Goal: Transaction & Acquisition: Purchase product/service

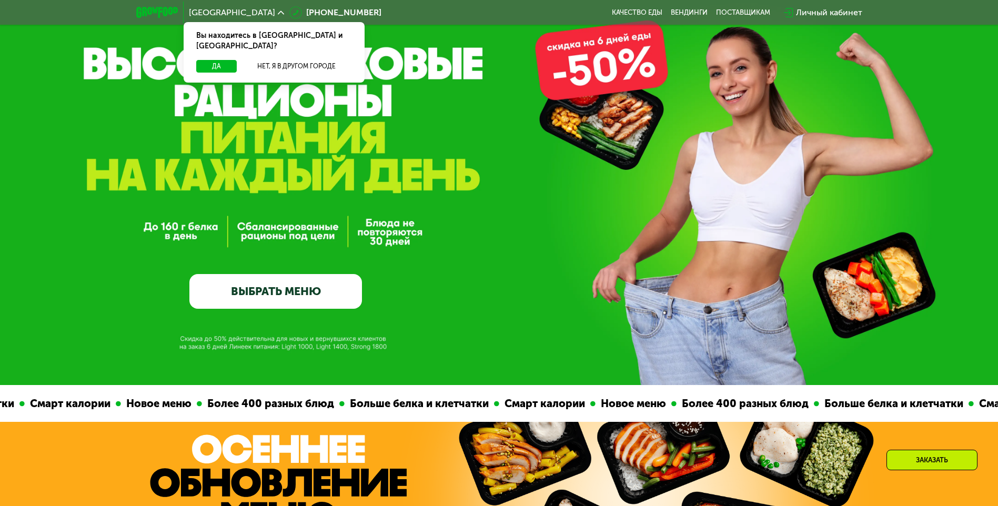
scroll to position [158, 0]
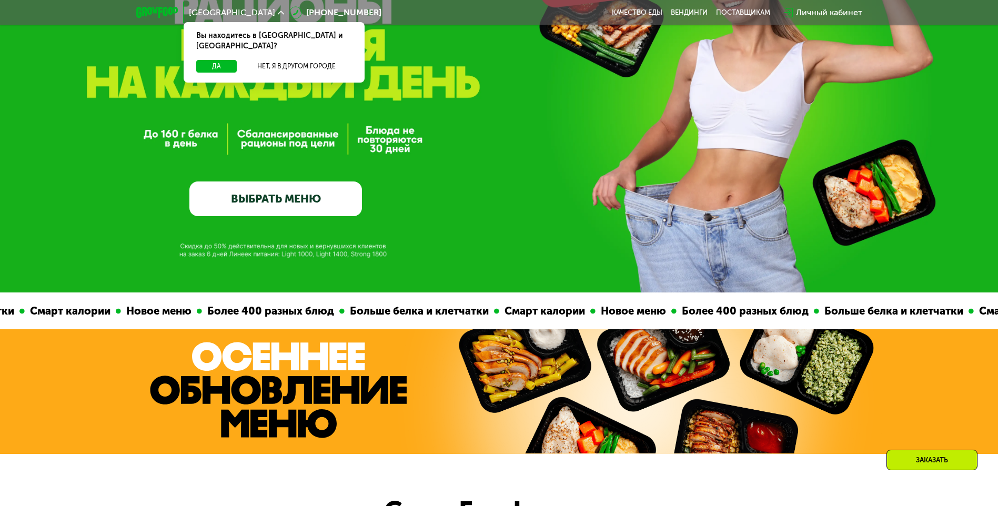
click at [243, 184] on link "ВЫБРАТЬ МЕНЮ" at bounding box center [275, 198] width 172 height 35
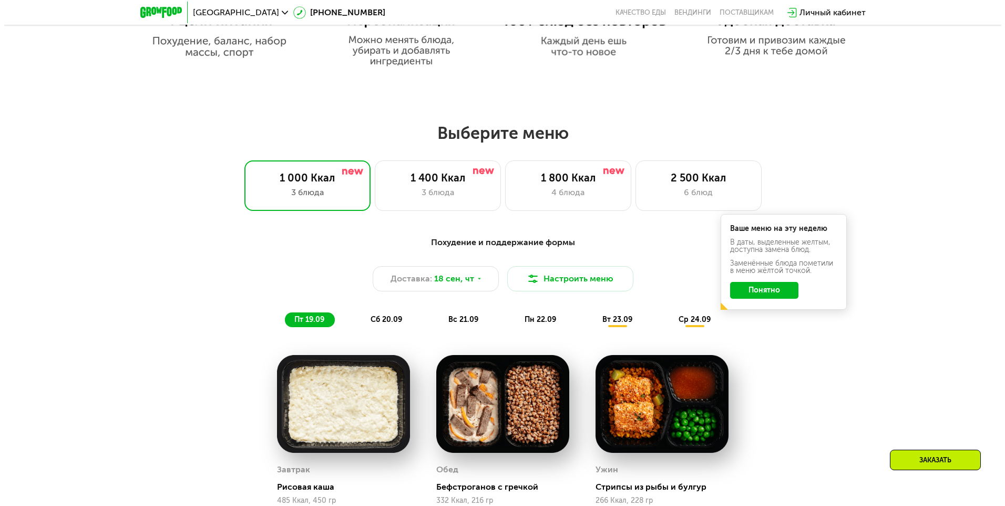
scroll to position [763, 0]
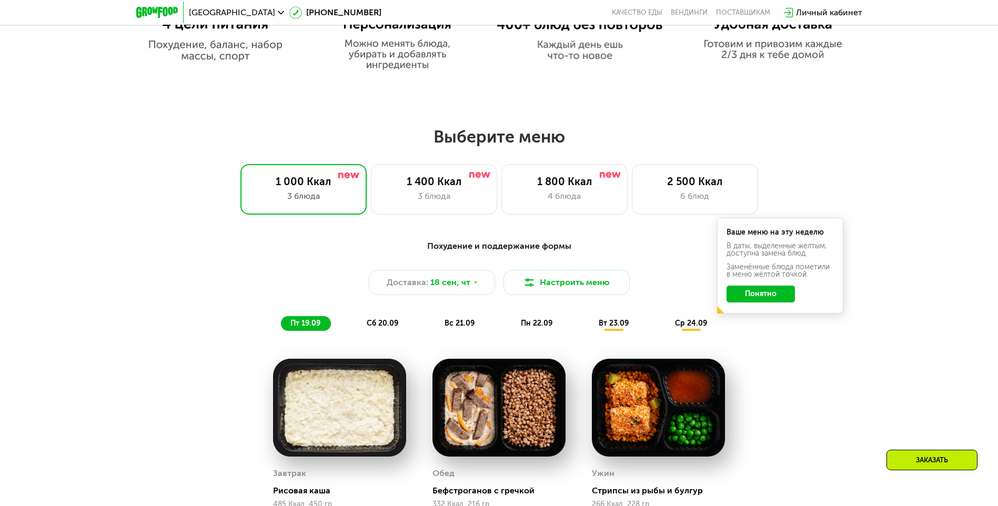
click at [612, 198] on div "4 блюда" at bounding box center [564, 196] width 104 height 13
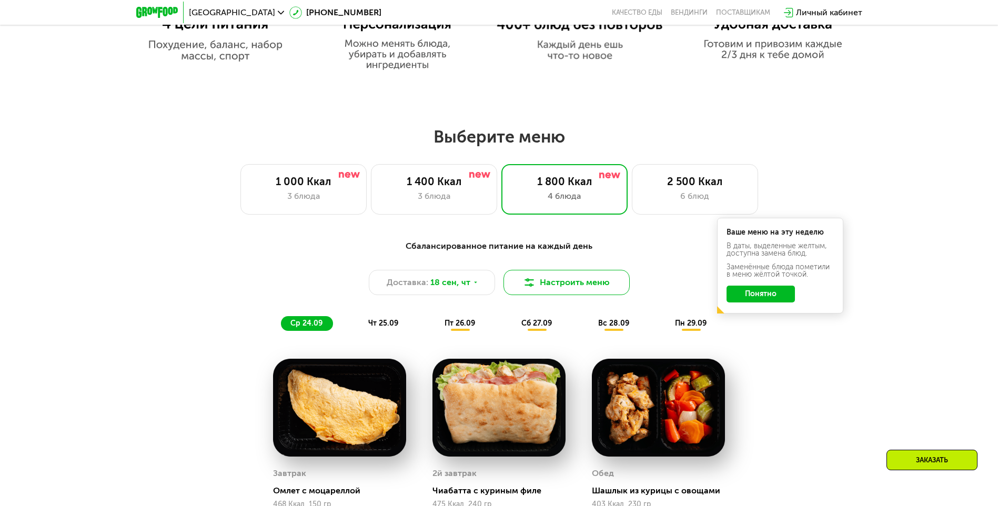
click at [540, 289] on button "Настроить меню" at bounding box center [566, 282] width 126 height 25
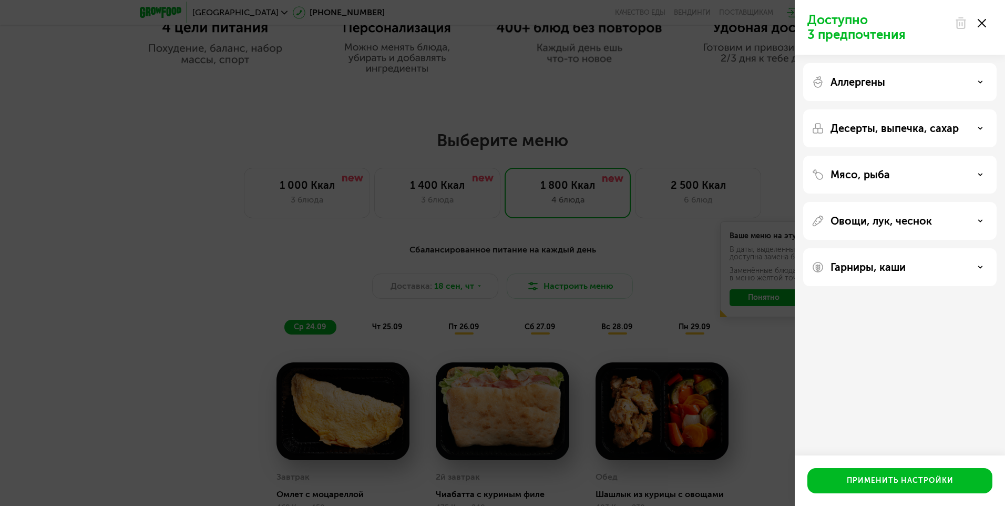
click at [902, 85] on div "Аллергены" at bounding box center [900, 82] width 177 height 13
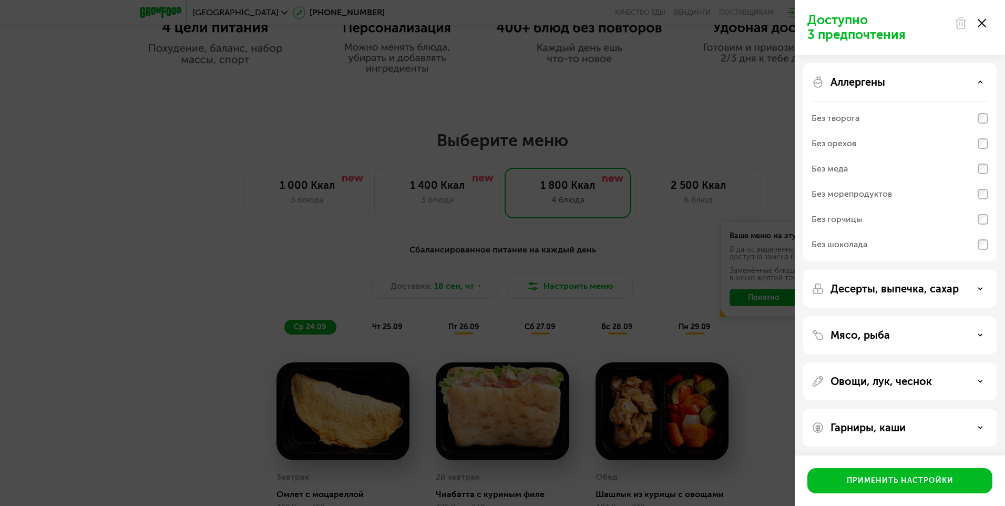
click at [902, 85] on div "Аллергены" at bounding box center [900, 82] width 177 height 13
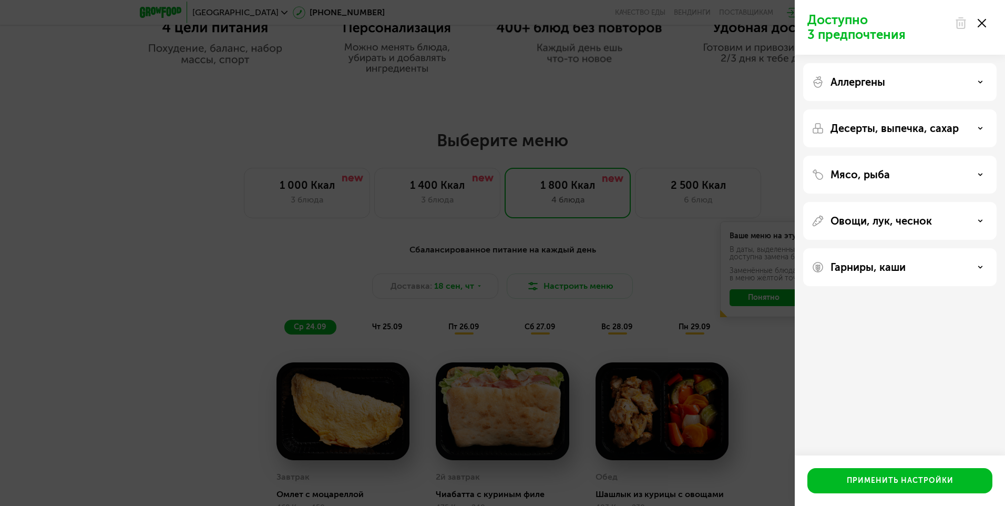
click at [906, 133] on p "Десерты, выпечка, сахар" at bounding box center [895, 128] width 128 height 13
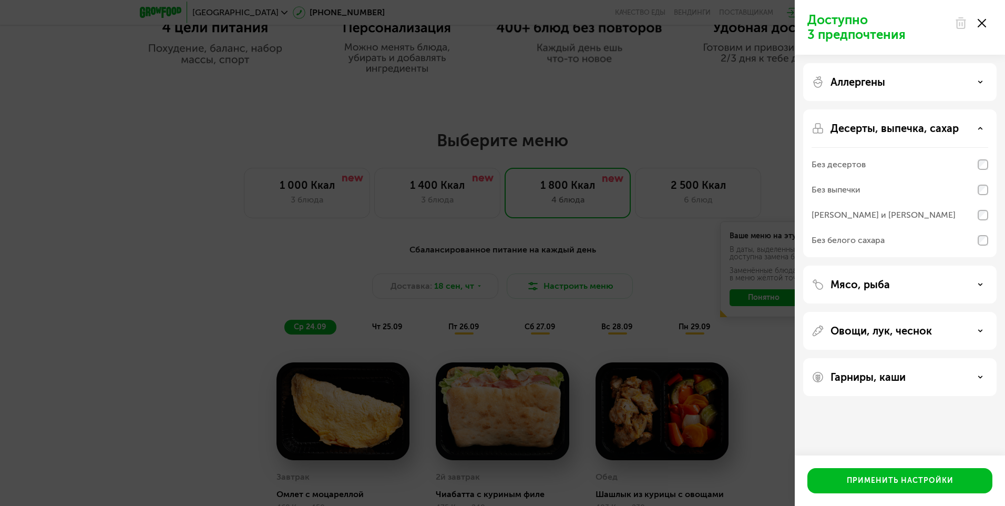
click at [906, 133] on p "Десерты, выпечка, сахар" at bounding box center [895, 128] width 128 height 13
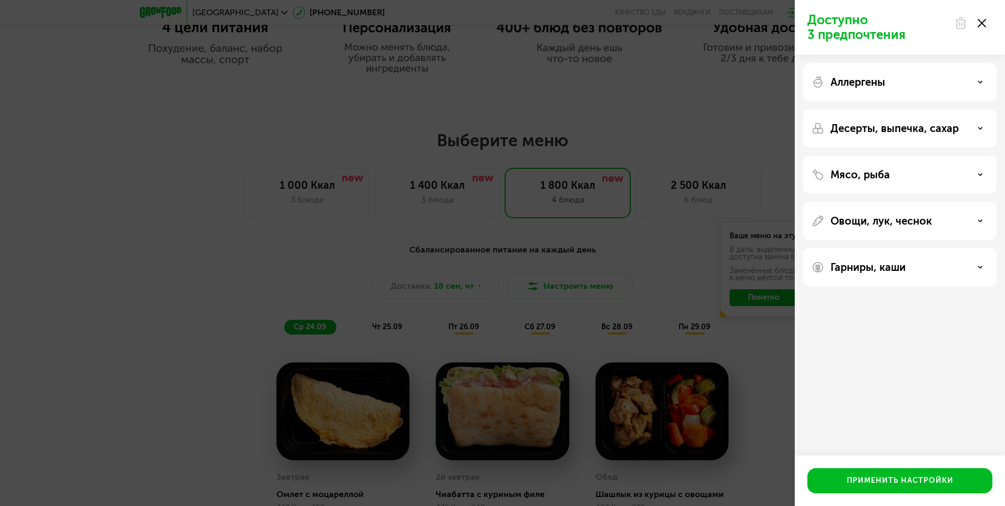
click at [895, 181] on div "Мясо, рыба" at bounding box center [901, 175] width 194 height 38
click at [914, 175] on div "Мясо, рыба" at bounding box center [900, 174] width 177 height 13
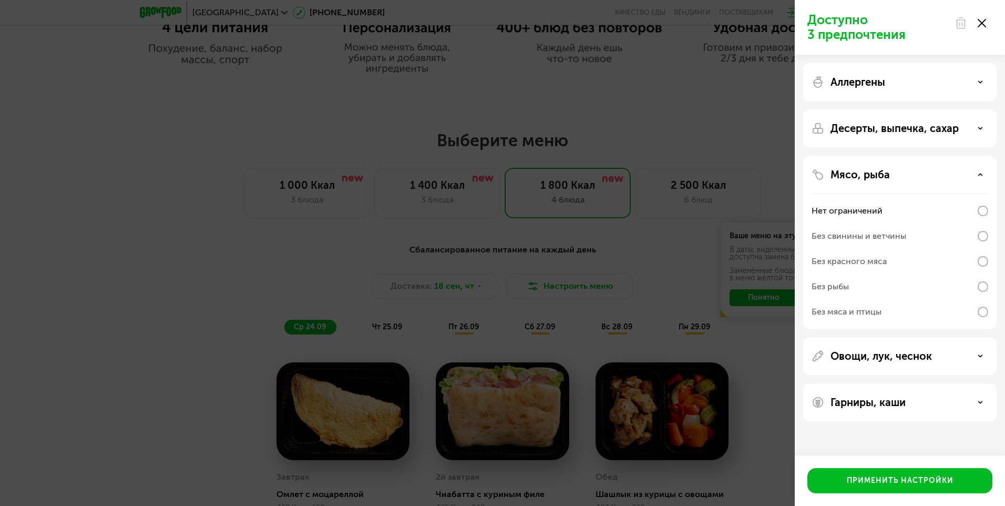
click at [914, 175] on div "Мясо, рыба" at bounding box center [900, 174] width 177 height 13
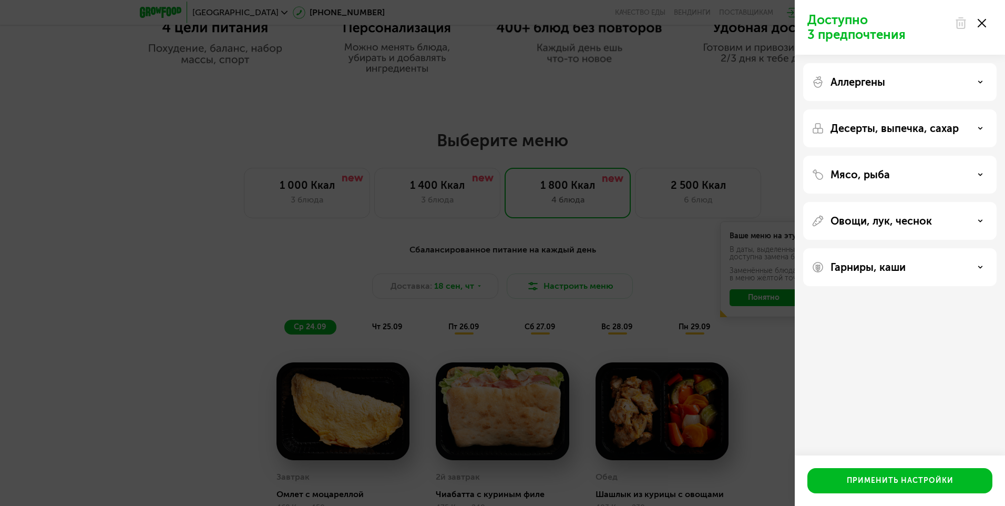
click at [899, 226] on p "Овощи, лук, чеснок" at bounding box center [881, 221] width 101 height 13
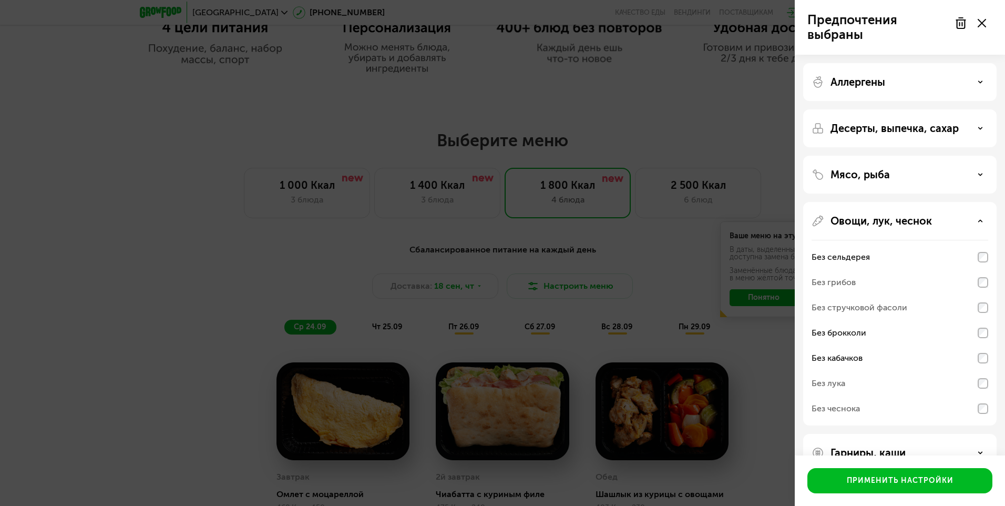
scroll to position [27, 0]
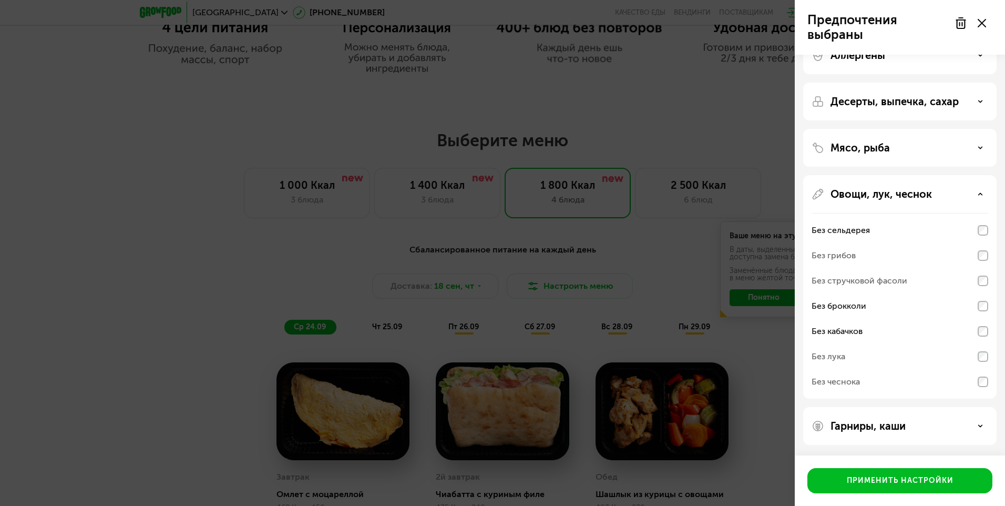
click at [946, 420] on div "Гарниры, каши" at bounding box center [900, 426] width 177 height 13
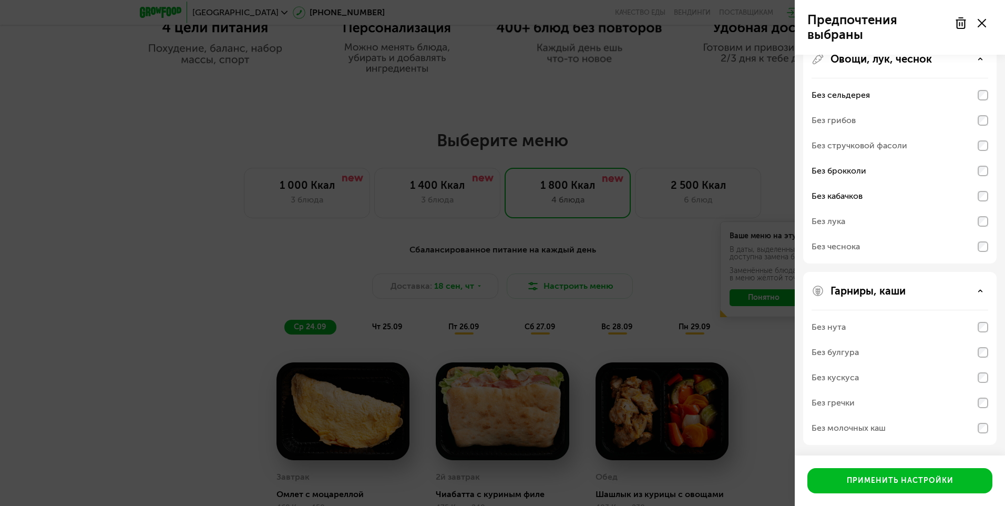
click at [915, 327] on div "Без нута" at bounding box center [900, 326] width 177 height 25
click at [977, 329] on div "Без нута" at bounding box center [900, 326] width 177 height 25
click at [846, 432] on div "Без молочных каш" at bounding box center [849, 428] width 74 height 13
click at [983, 434] on div "Без молочных каш" at bounding box center [900, 427] width 177 height 25
click at [931, 474] on button "Применить настройки" at bounding box center [900, 480] width 185 height 25
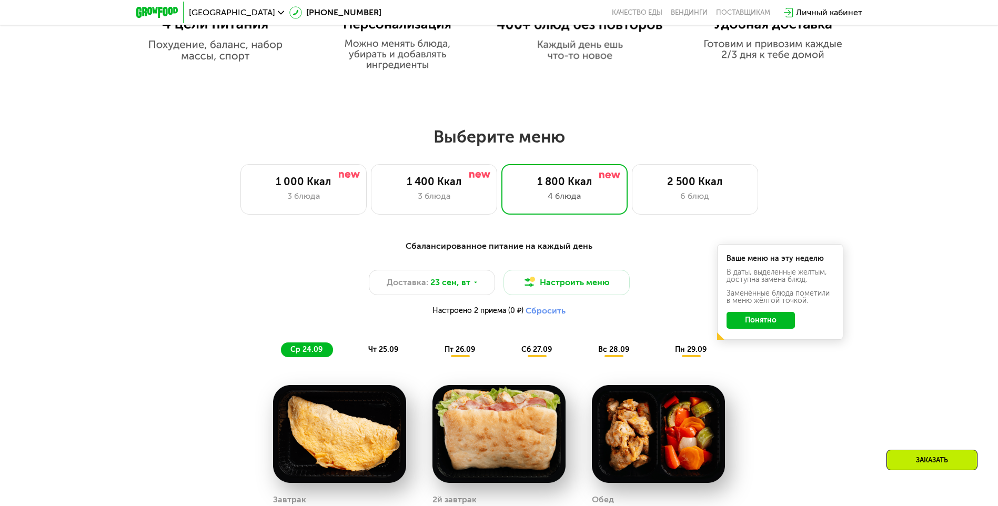
click at [767, 329] on button "Понятно" at bounding box center [760, 320] width 68 height 17
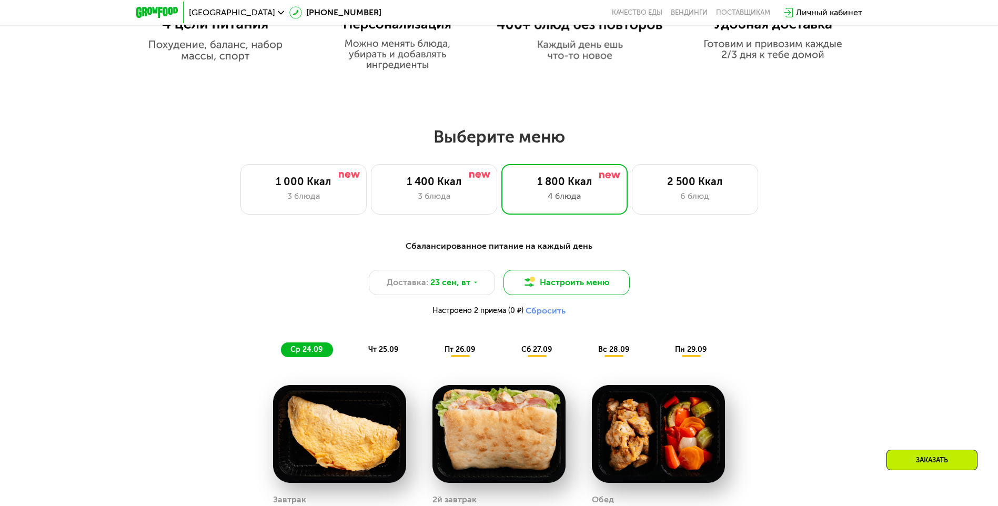
click at [581, 289] on button "Настроить меню" at bounding box center [566, 282] width 126 height 25
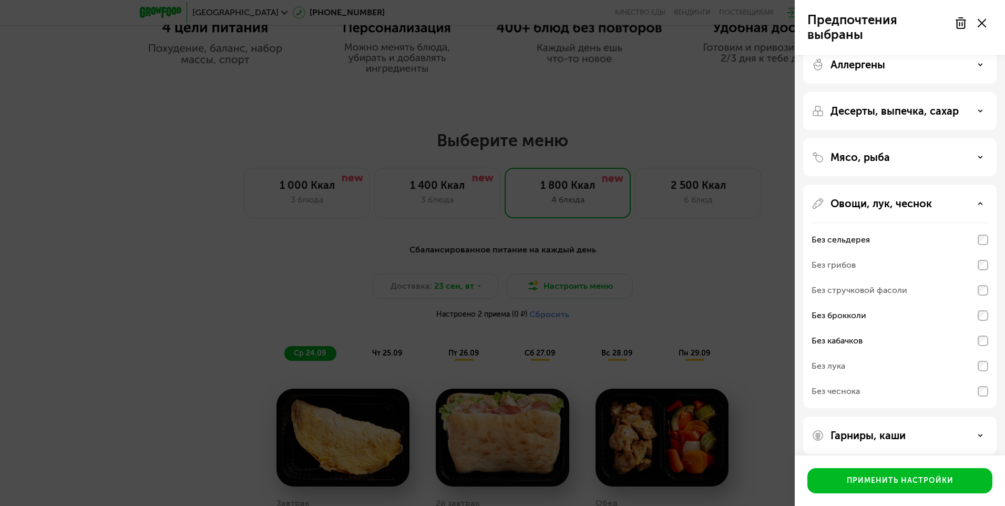
scroll to position [27, 0]
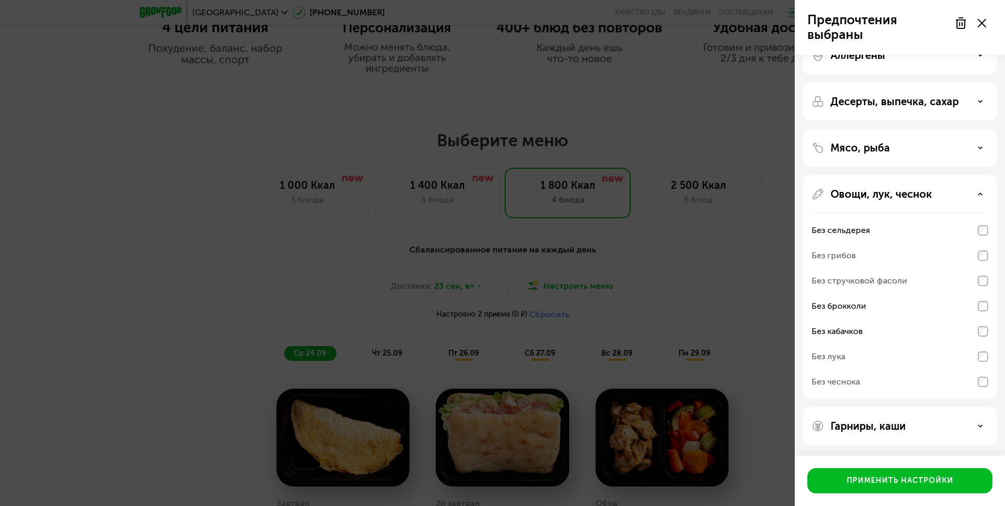
click at [963, 431] on div "Гарниры, каши" at bounding box center [900, 426] width 177 height 13
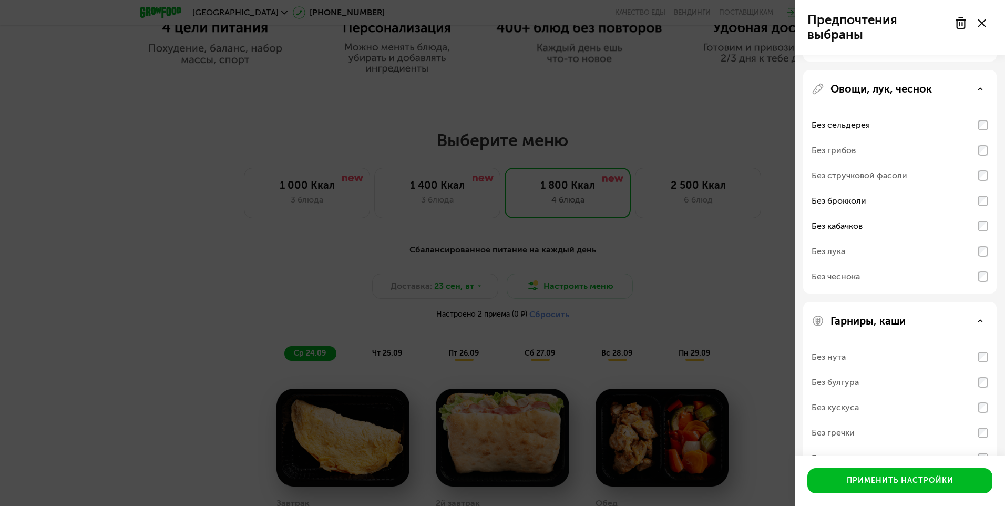
click at [835, 360] on div "Без нута" at bounding box center [829, 357] width 34 height 13
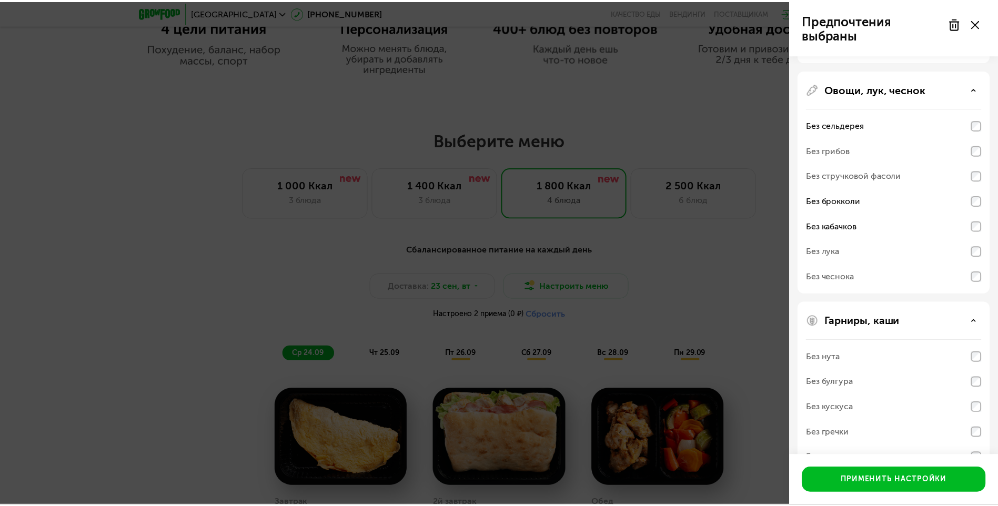
scroll to position [162, 0]
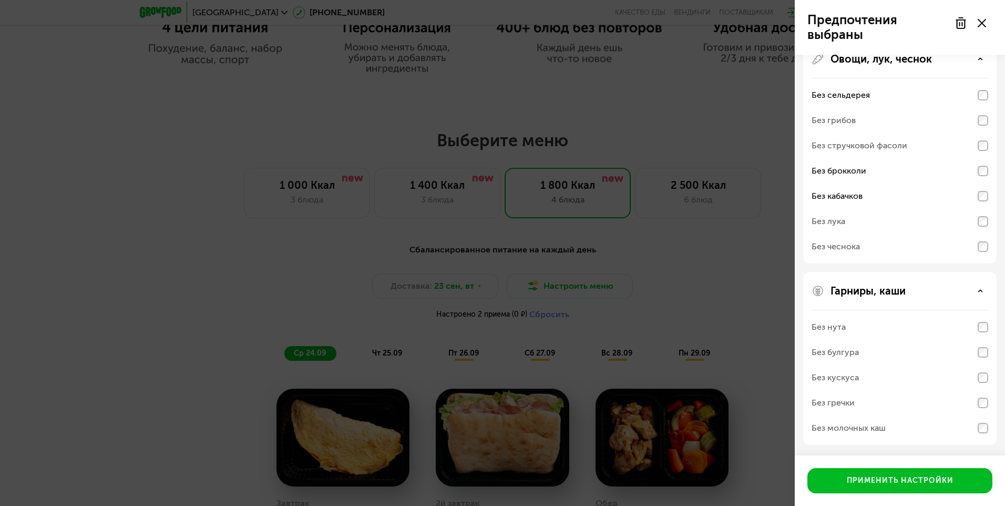
click at [852, 368] on div "Без кускуса" at bounding box center [900, 377] width 177 height 25
click at [671, 349] on div "Предпочтения выбраны Аллергены Десерты, выпечка, сахар Мясо, рыба Овощи, лук, ч…" at bounding box center [502, 253] width 1005 height 506
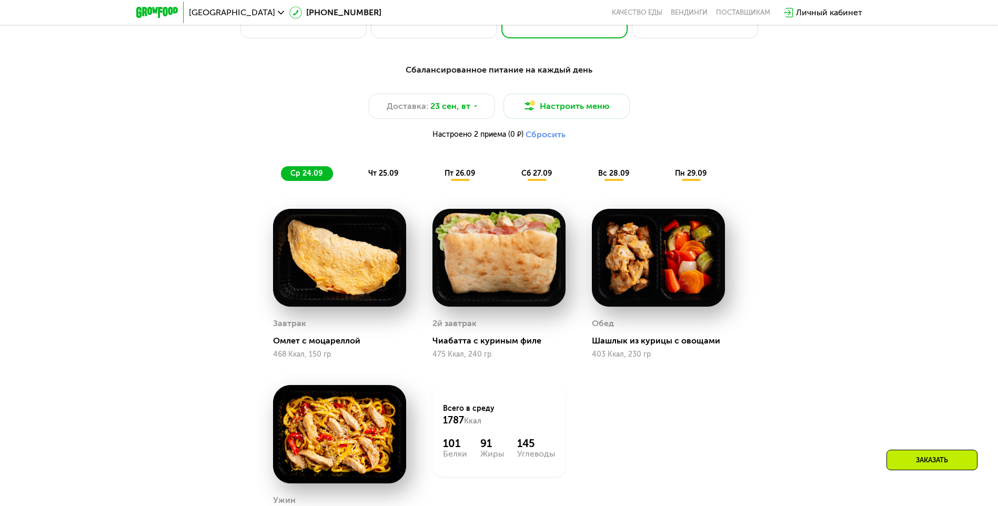
scroll to position [921, 0]
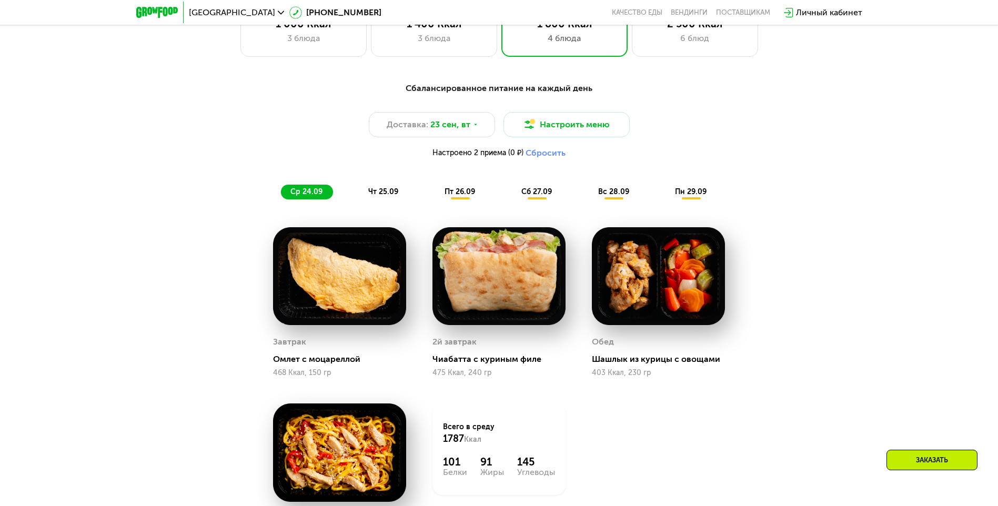
click at [389, 191] on span "чт 25.09" at bounding box center [383, 191] width 30 height 9
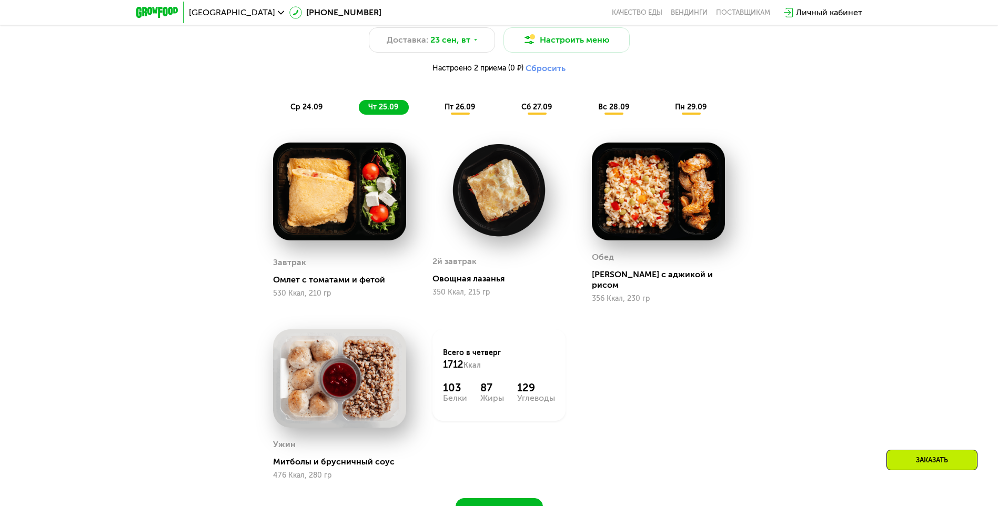
scroll to position [1026, 0]
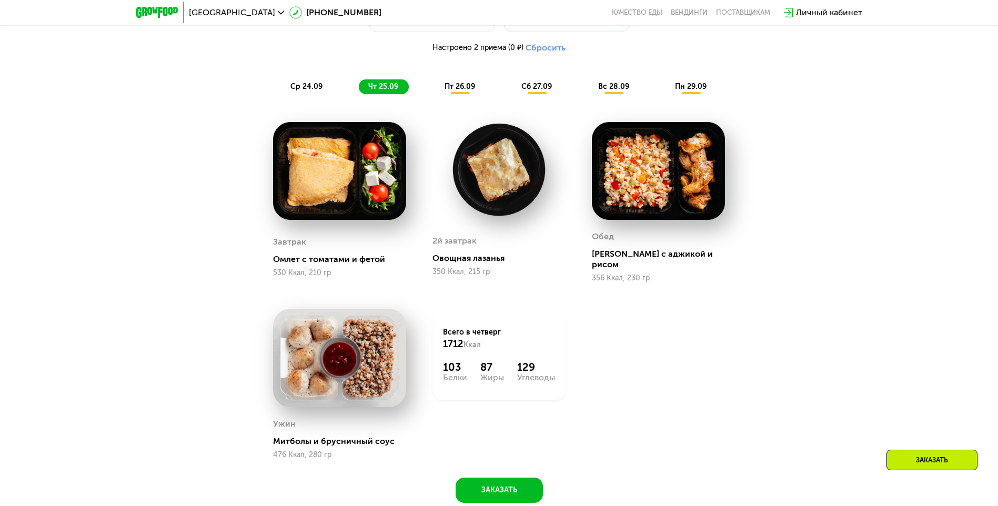
click at [457, 94] on div "пт 26.09" at bounding box center [460, 86] width 50 height 15
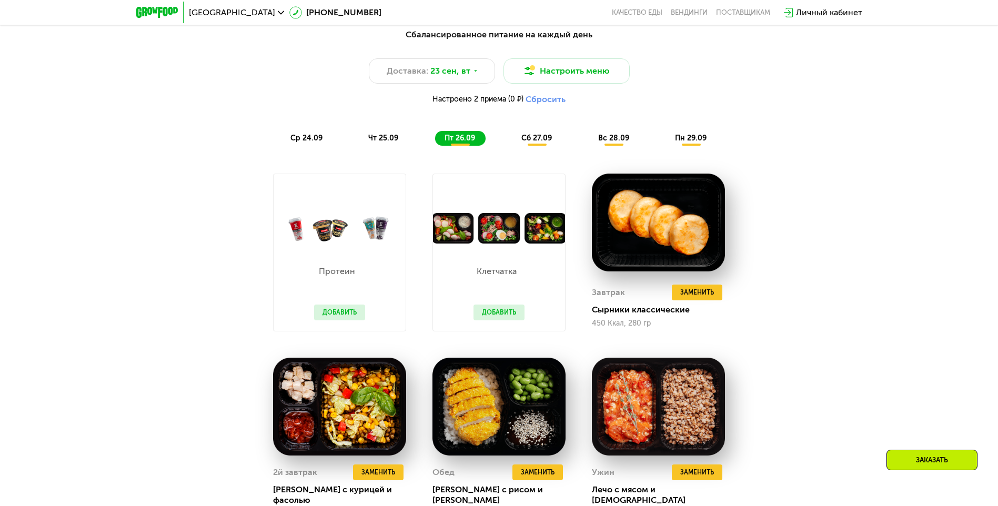
scroll to position [973, 0]
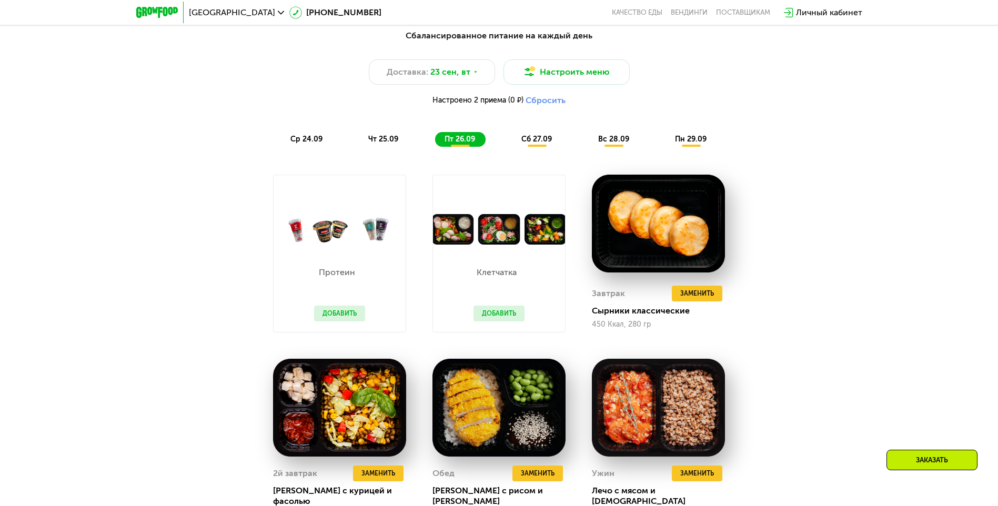
click at [502, 316] on button "Добавить" at bounding box center [498, 314] width 51 height 16
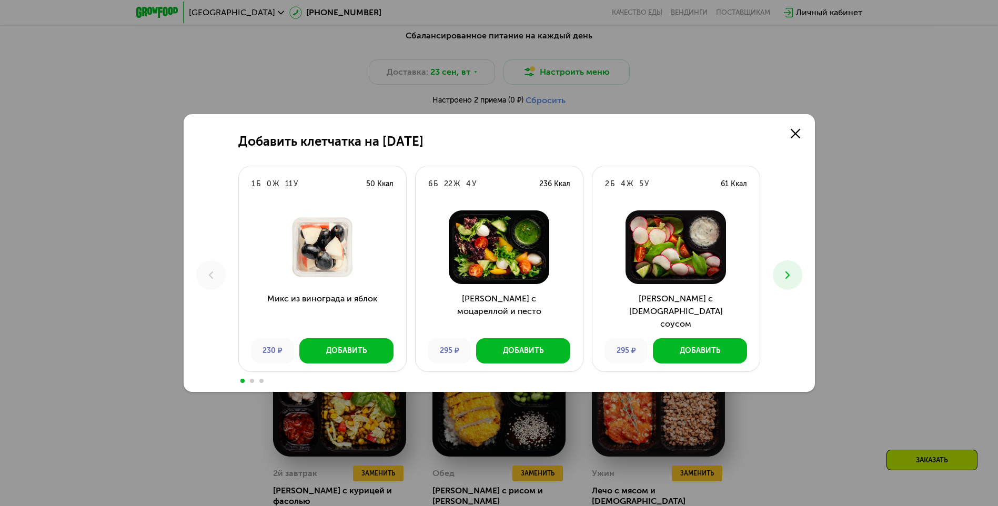
click at [786, 276] on icon at bounding box center [787, 275] width 13 height 13
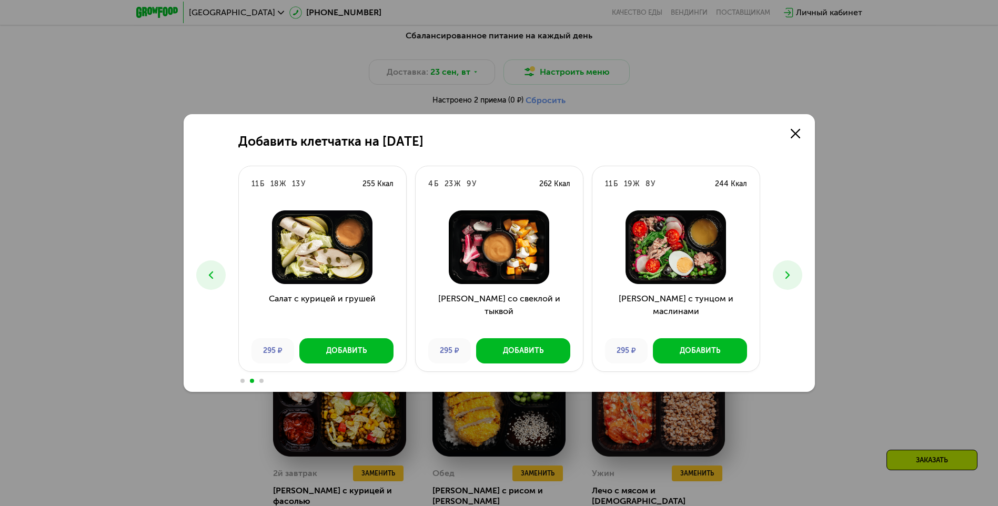
click at [786, 276] on icon at bounding box center [787, 275] width 13 height 13
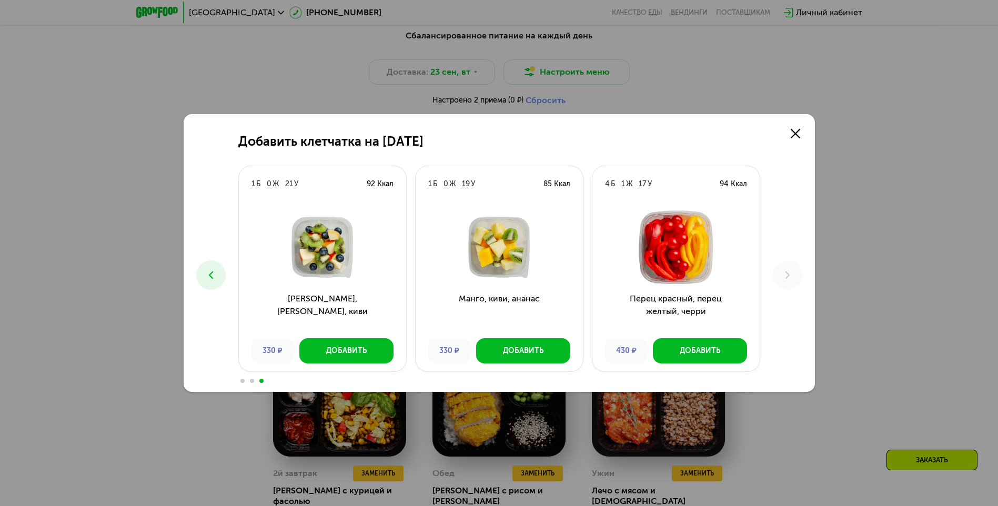
click at [213, 269] on icon at bounding box center [211, 275] width 13 height 13
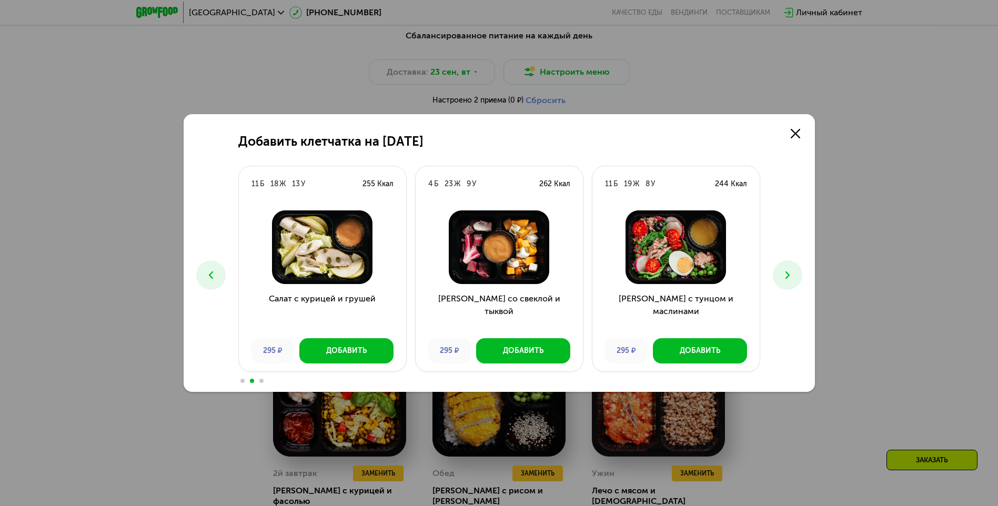
click at [213, 269] on icon at bounding box center [211, 275] width 13 height 13
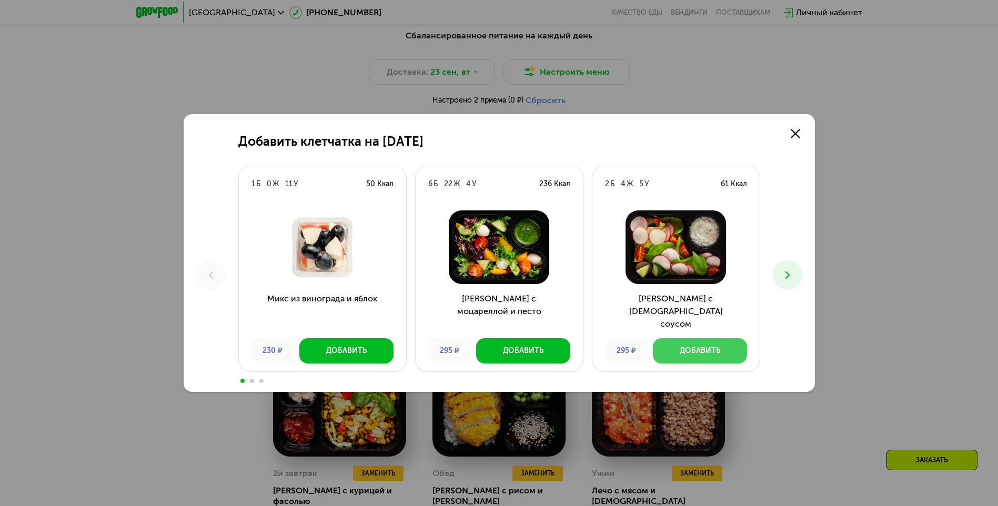
click at [688, 357] on button "Добавить" at bounding box center [700, 350] width 94 height 25
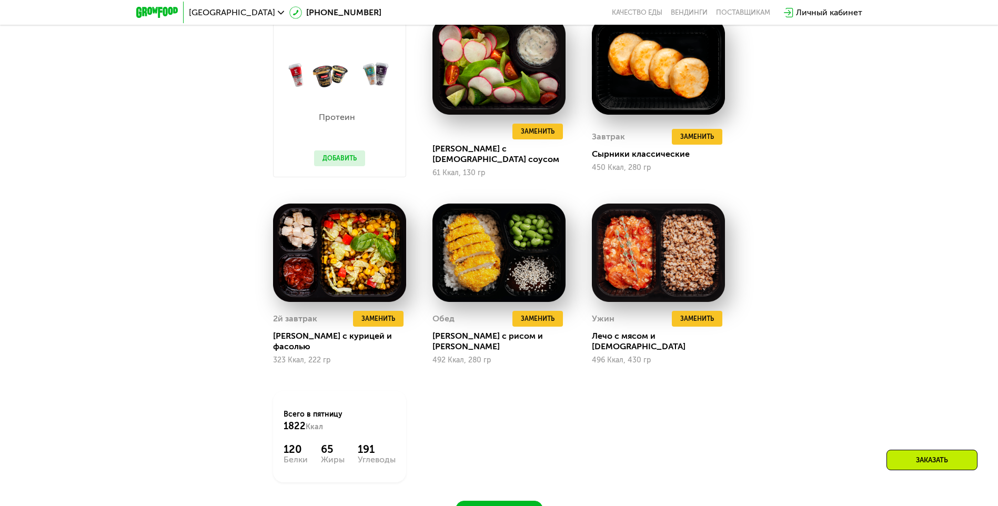
scroll to position [1026, 0]
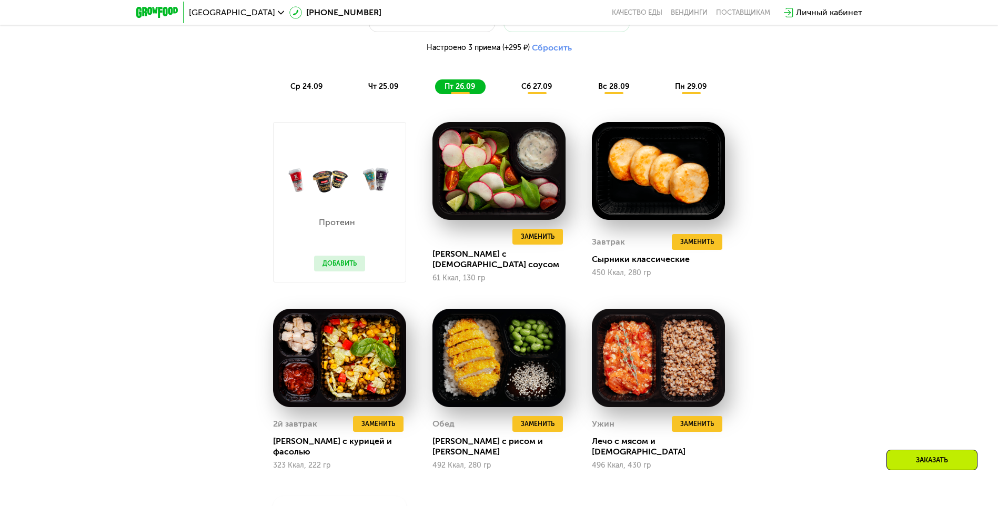
click at [530, 91] on span "сб 27.09" at bounding box center [536, 86] width 30 height 9
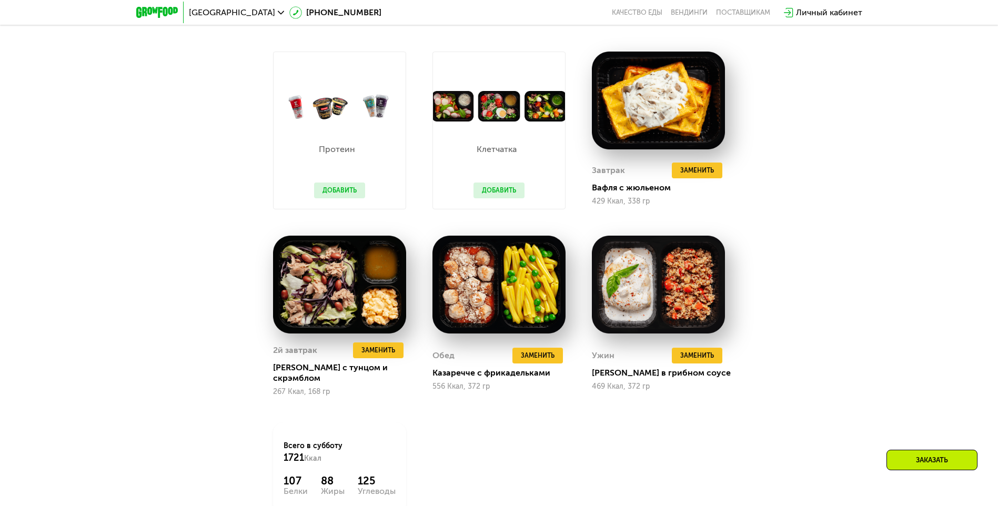
scroll to position [1079, 0]
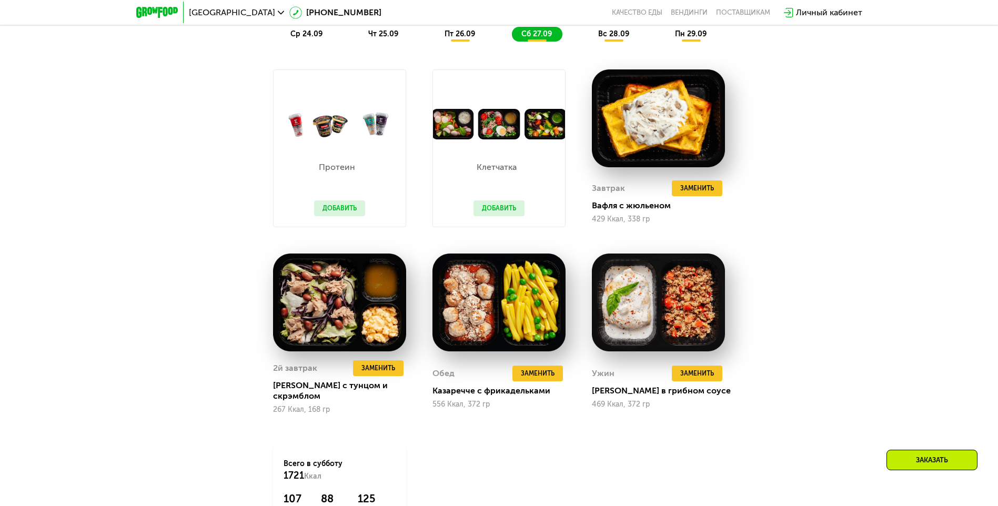
click at [493, 209] on button "Добавить" at bounding box center [498, 208] width 51 height 16
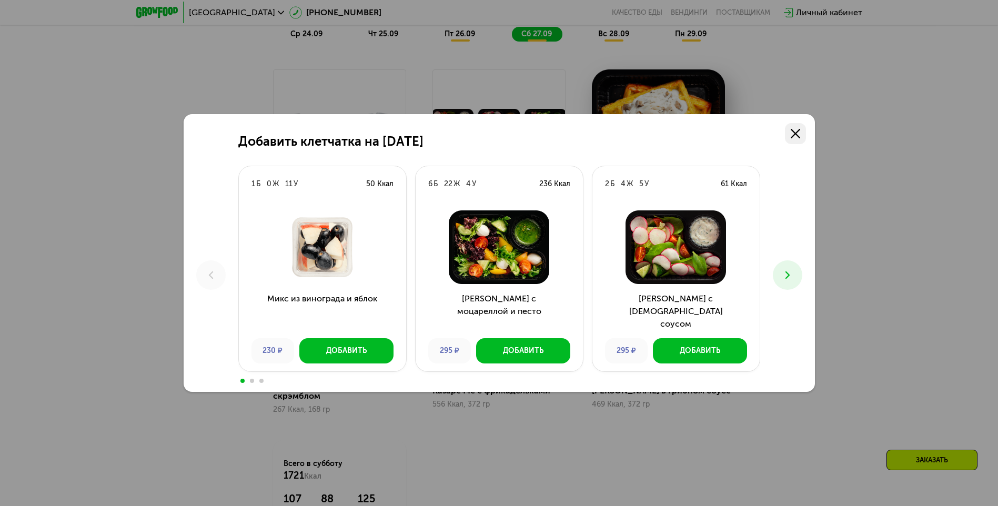
click at [794, 131] on icon at bounding box center [794, 133] width 9 height 9
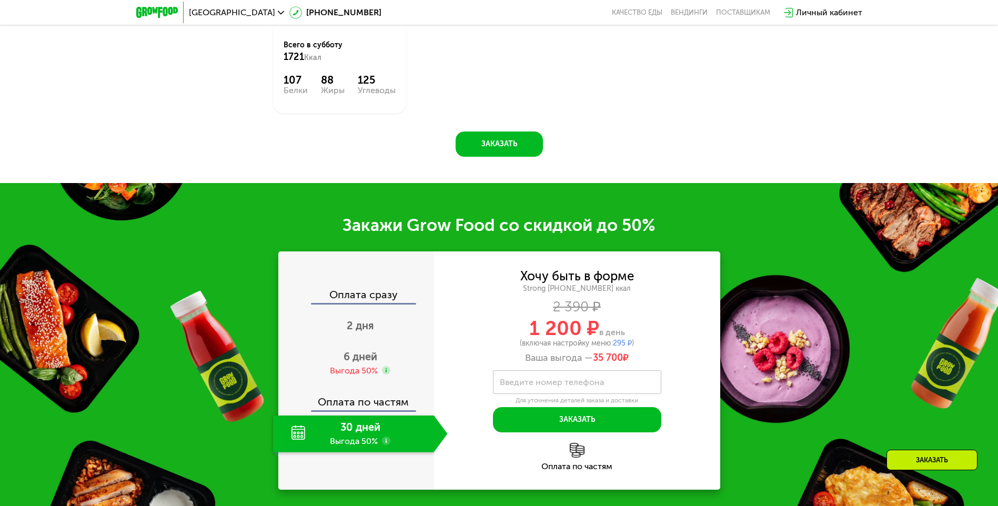
scroll to position [1499, 0]
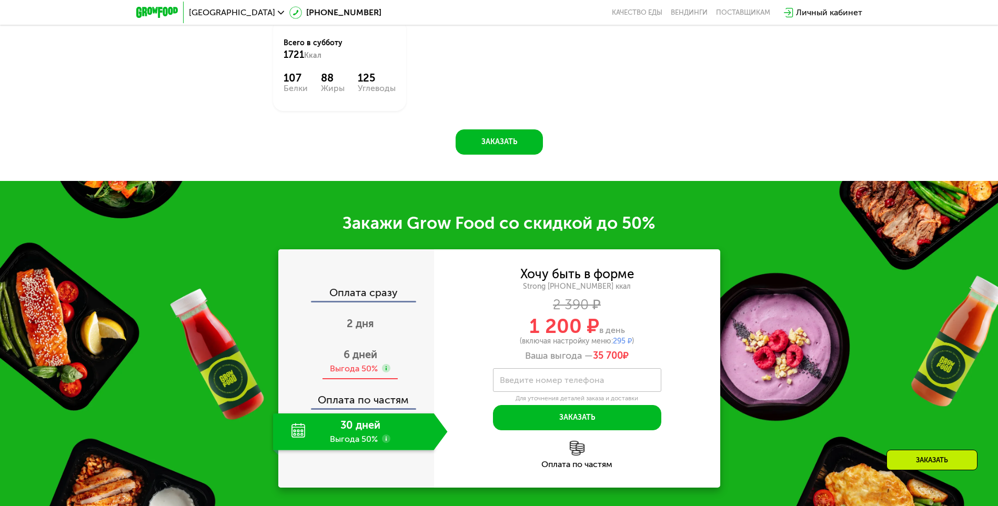
click at [357, 363] on div "Выгода 50%" at bounding box center [354, 369] width 48 height 12
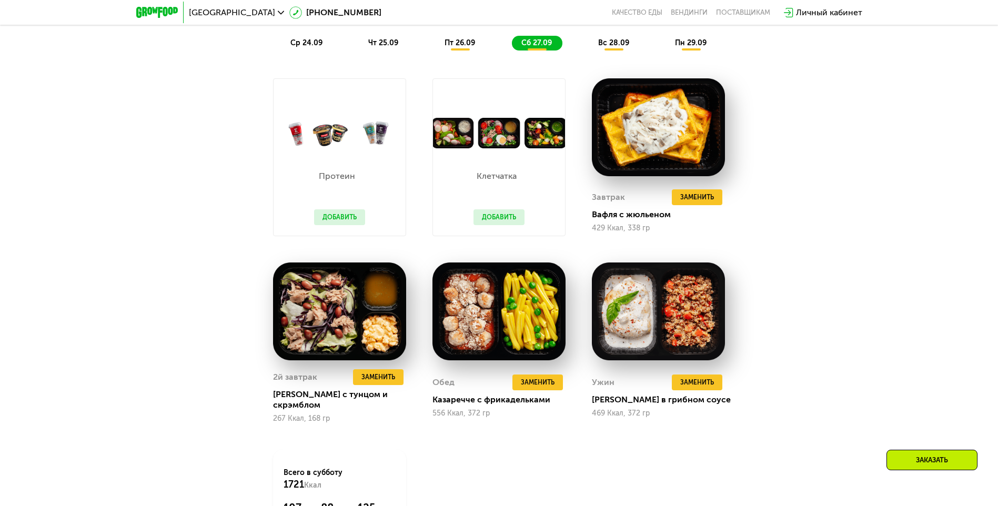
scroll to position [973, 0]
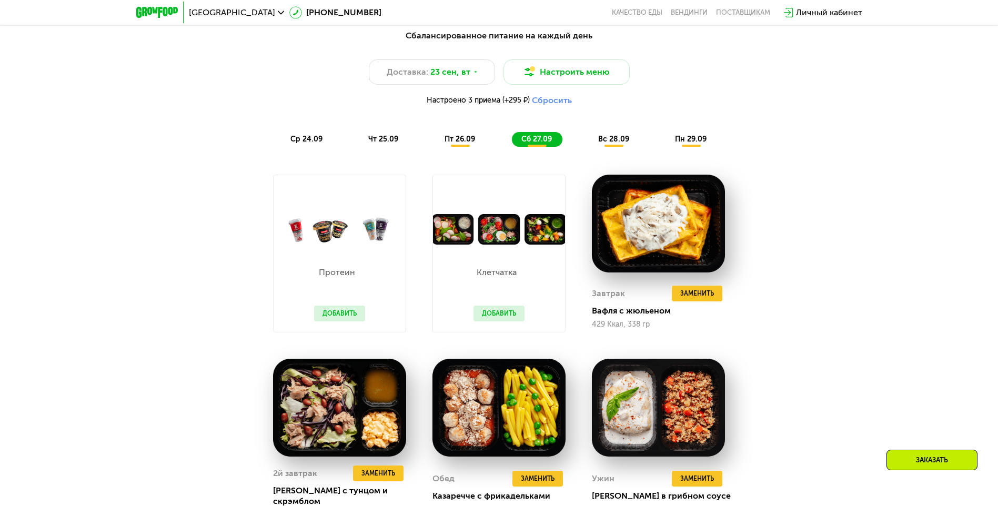
click at [617, 144] on span "вс 28.09" at bounding box center [613, 139] width 31 height 9
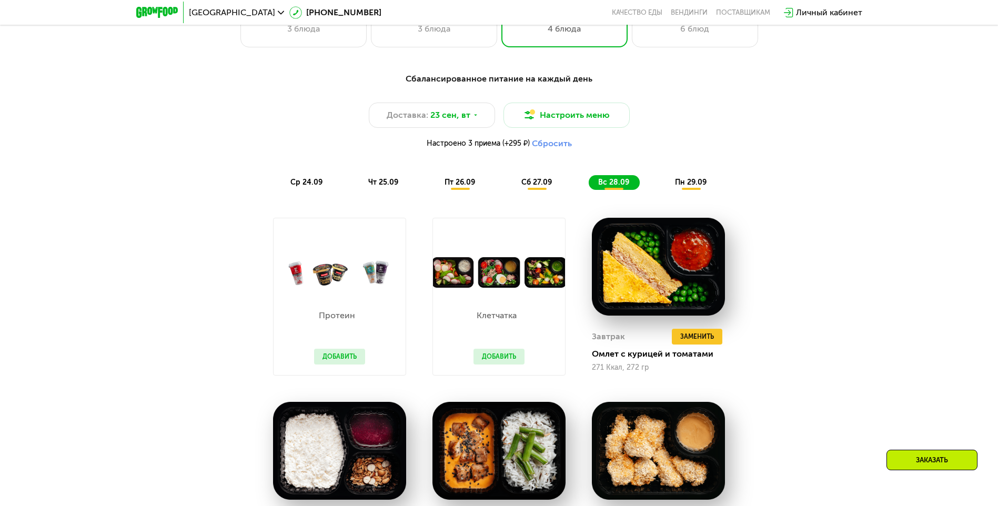
scroll to position [921, 0]
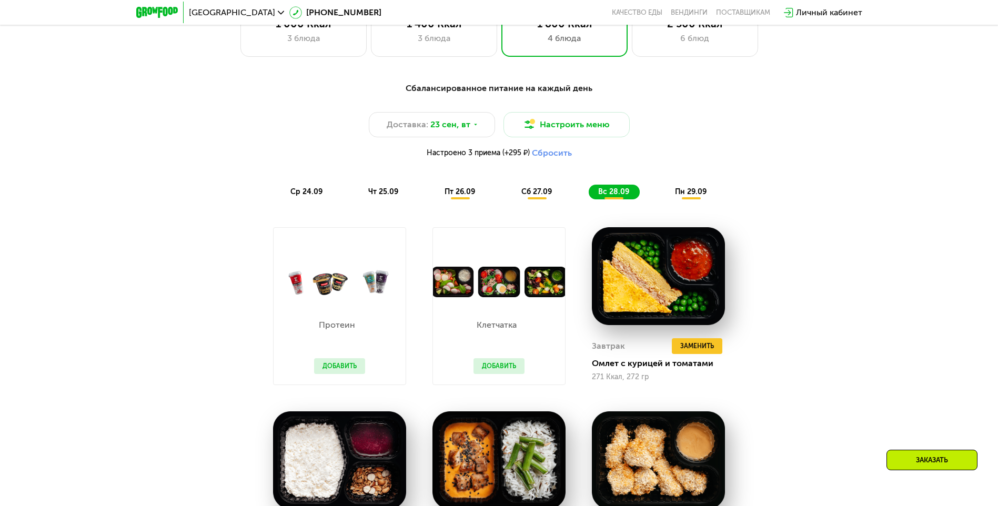
click at [679, 196] on span "пн 29.09" at bounding box center [691, 191] width 32 height 9
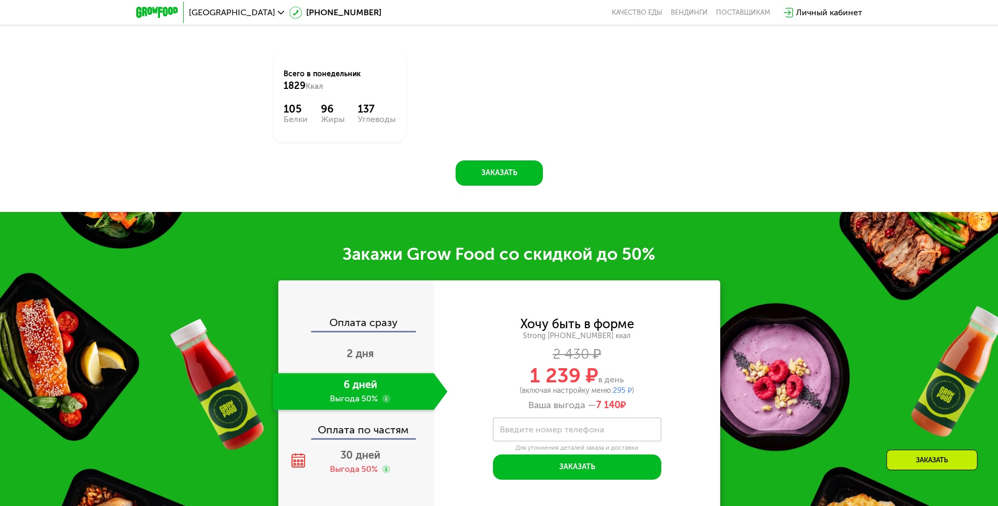
scroll to position [1499, 0]
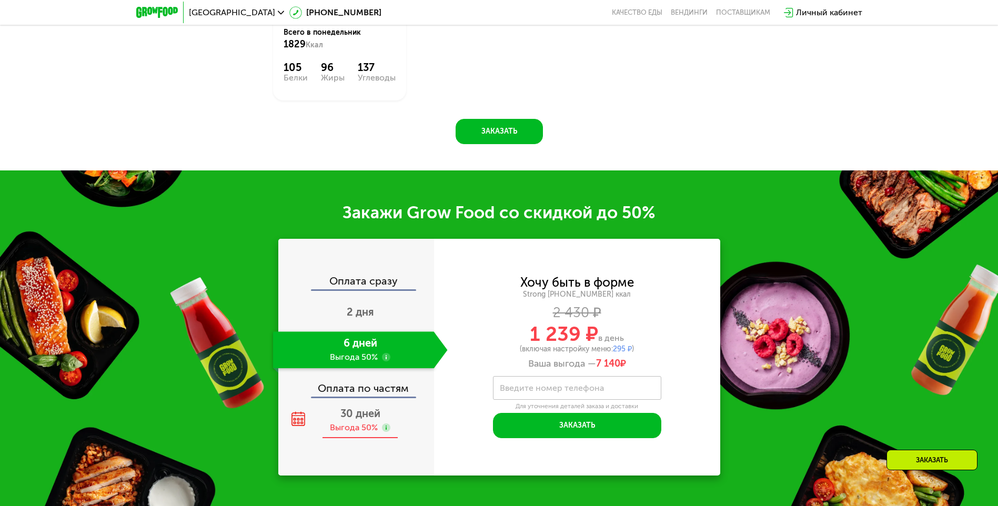
click at [349, 425] on div "30 дней Выгода 50%" at bounding box center [360, 420] width 175 height 37
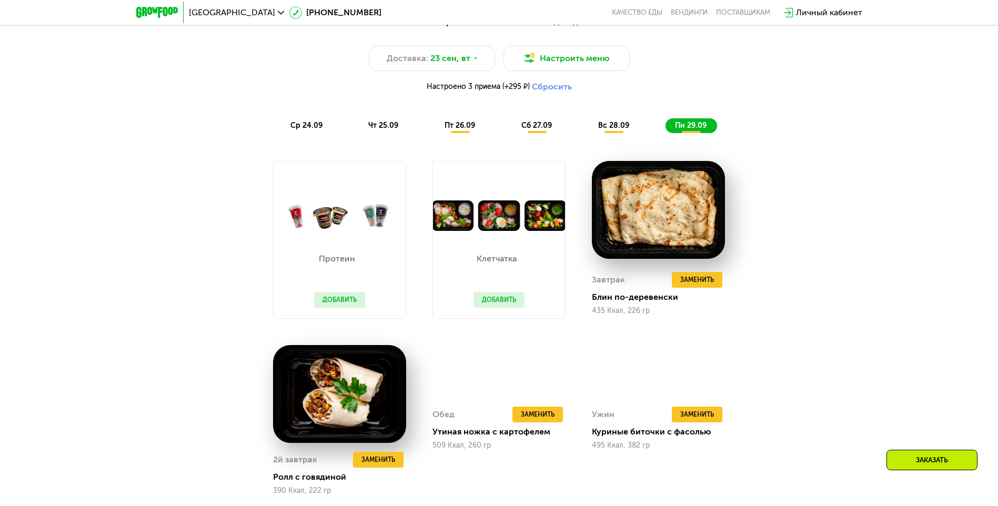
scroll to position [973, 0]
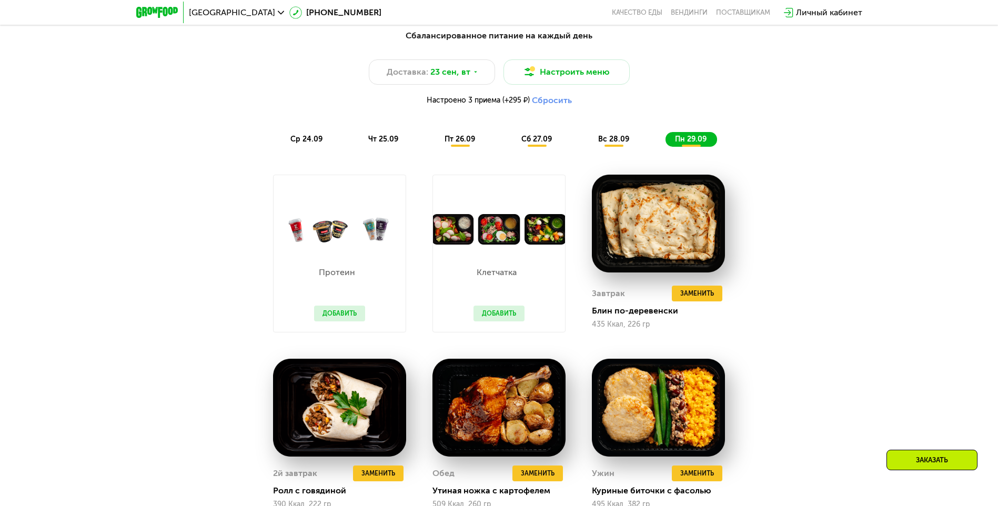
click at [288, 137] on div "ср 24.09" at bounding box center [307, 139] width 52 height 15
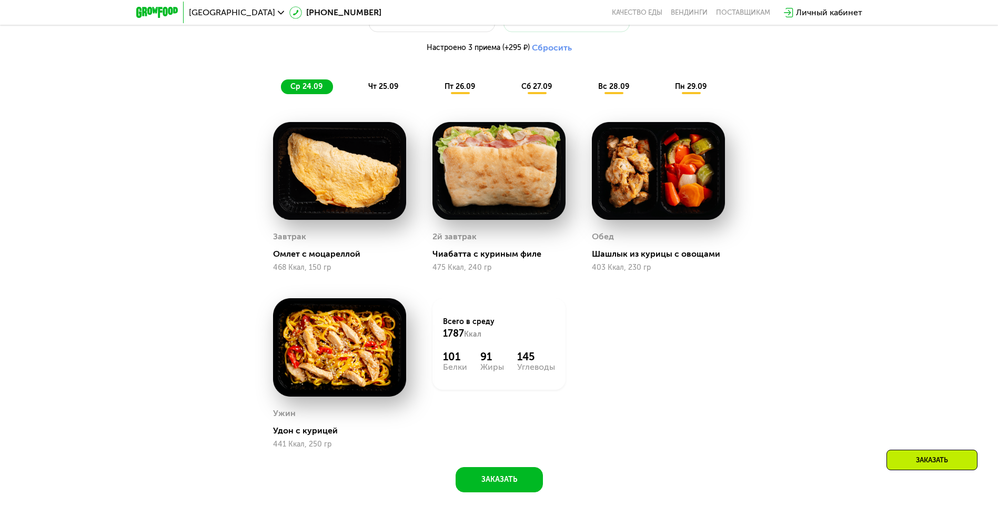
scroll to position [921, 0]
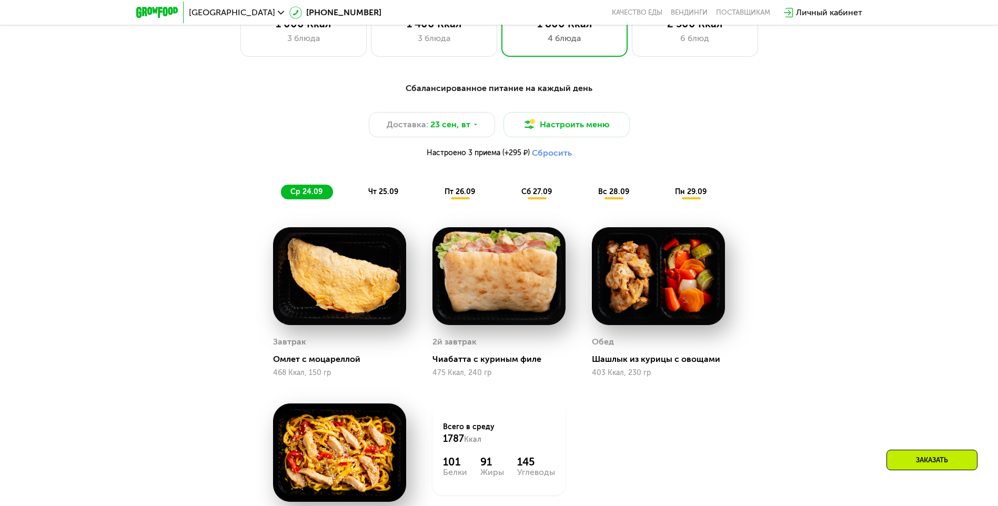
click at [379, 196] on span "чт 25.09" at bounding box center [383, 191] width 30 height 9
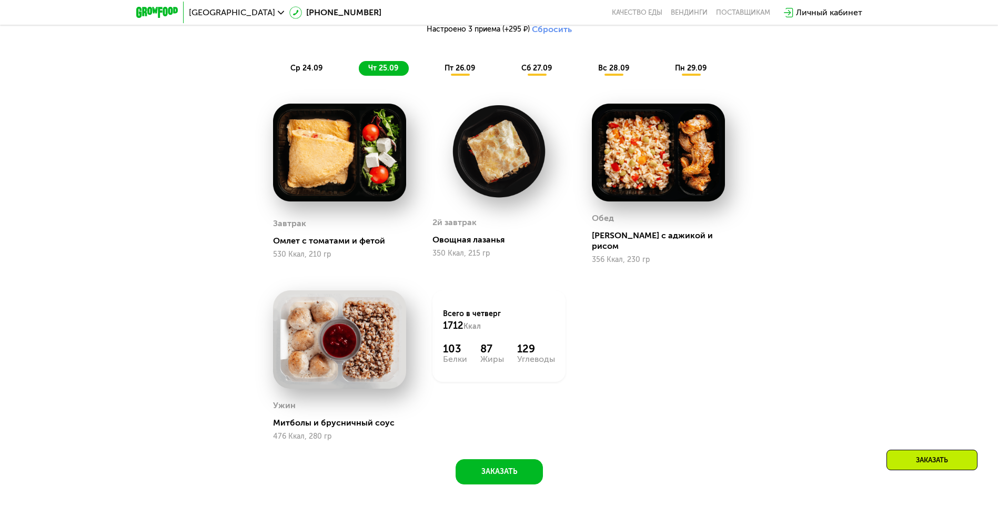
scroll to position [1026, 0]
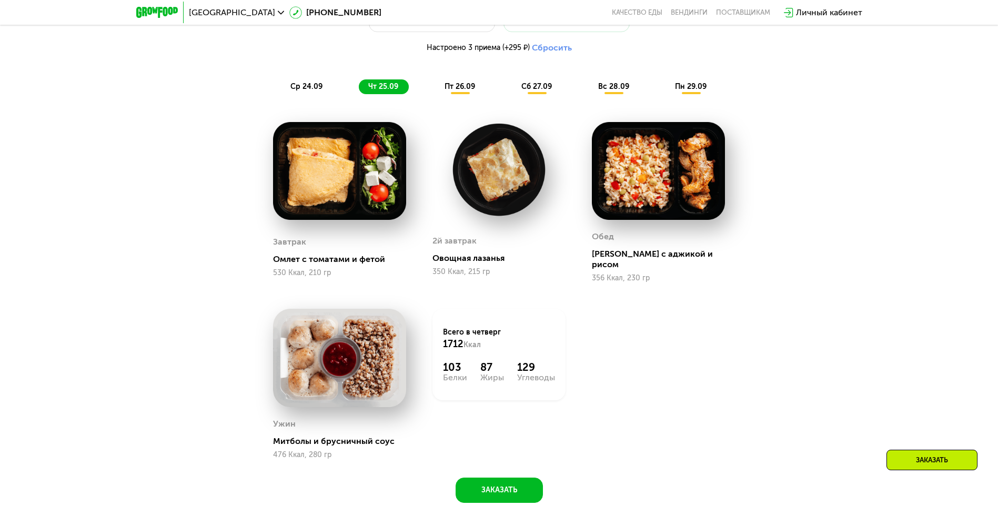
drag, startPoint x: 476, startPoint y: 96, endPoint x: 465, endPoint y: 89, distance: 12.5
click at [475, 94] on div "пт 26.09" at bounding box center [460, 86] width 50 height 15
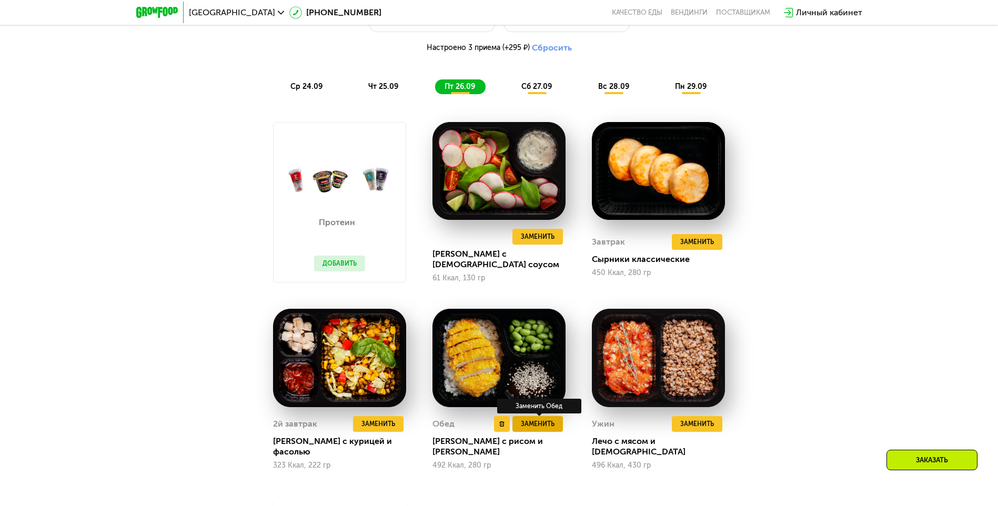
click at [520, 426] on button "Заменить" at bounding box center [537, 424] width 50 height 16
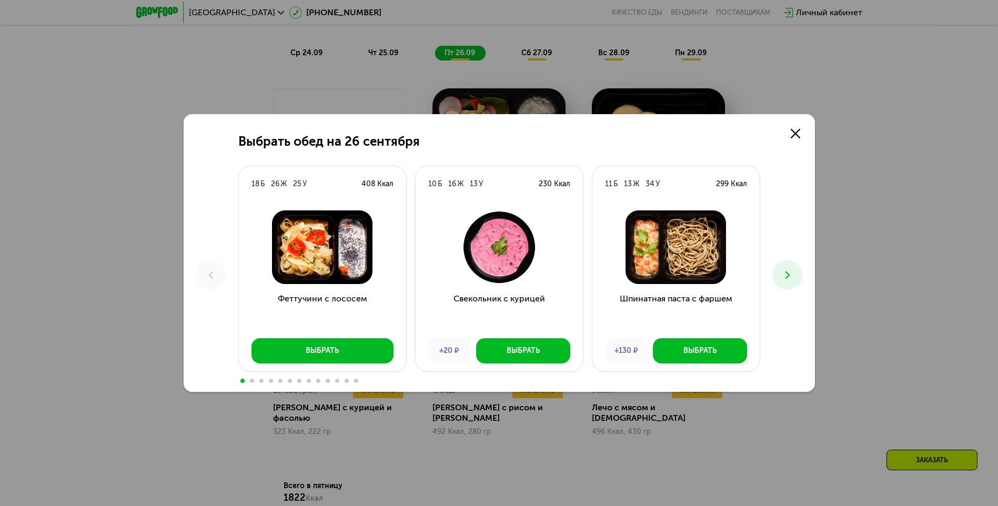
scroll to position [1079, 0]
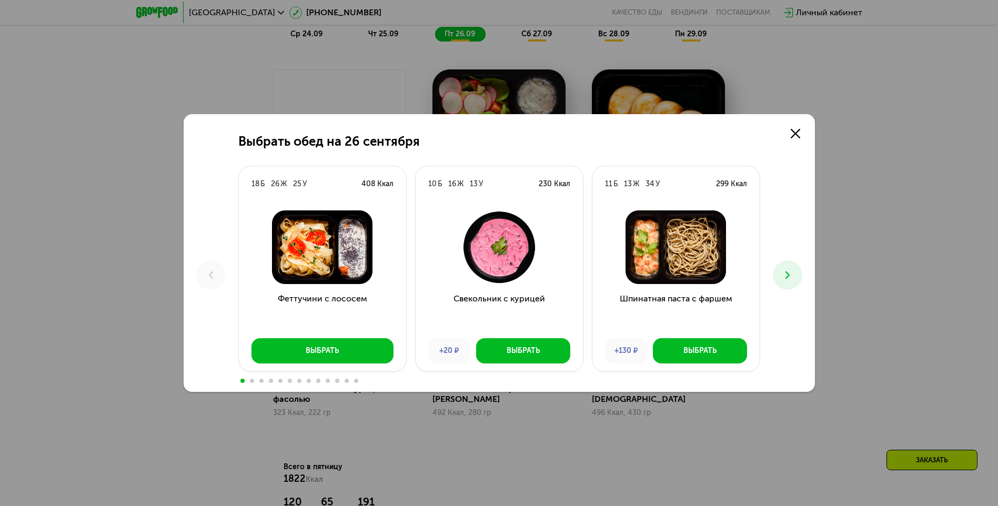
click at [795, 272] on button at bounding box center [786, 274] width 29 height 29
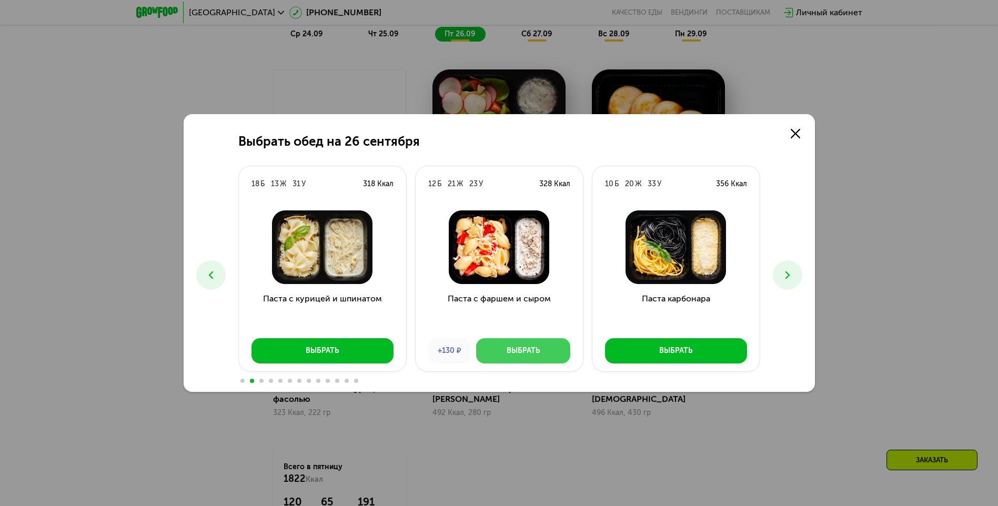
click at [514, 353] on div "Выбрать" at bounding box center [522, 350] width 33 height 11
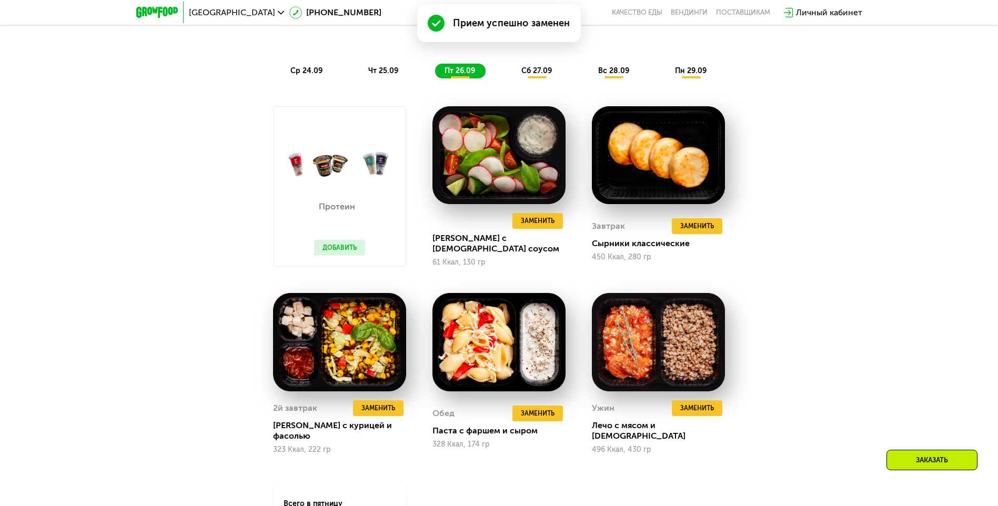
scroll to position [973, 0]
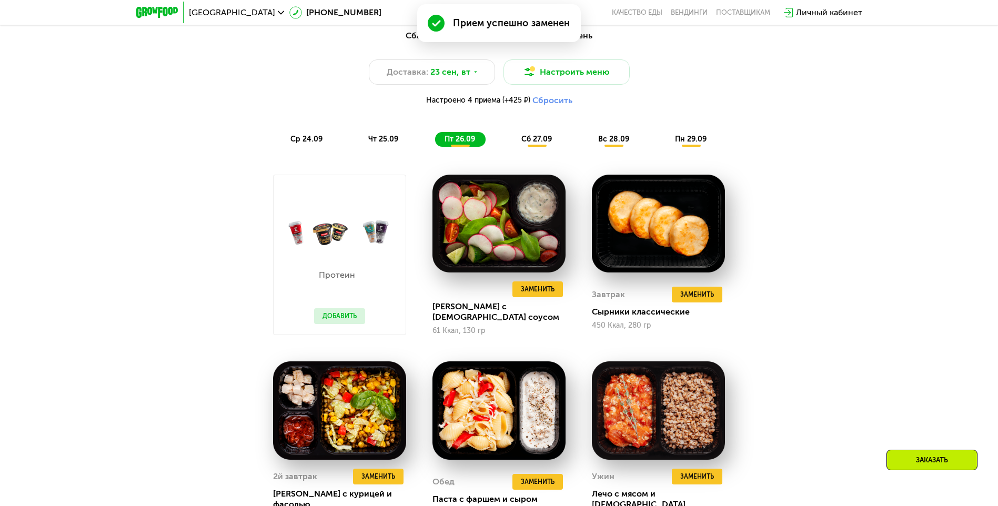
click at [526, 134] on div "Сбалансированное питание на каждый день Доставка: [DATE] Настроить меню Настрое…" at bounding box center [499, 87] width 623 height 117
click at [527, 139] on span "сб 27.09" at bounding box center [536, 139] width 30 height 9
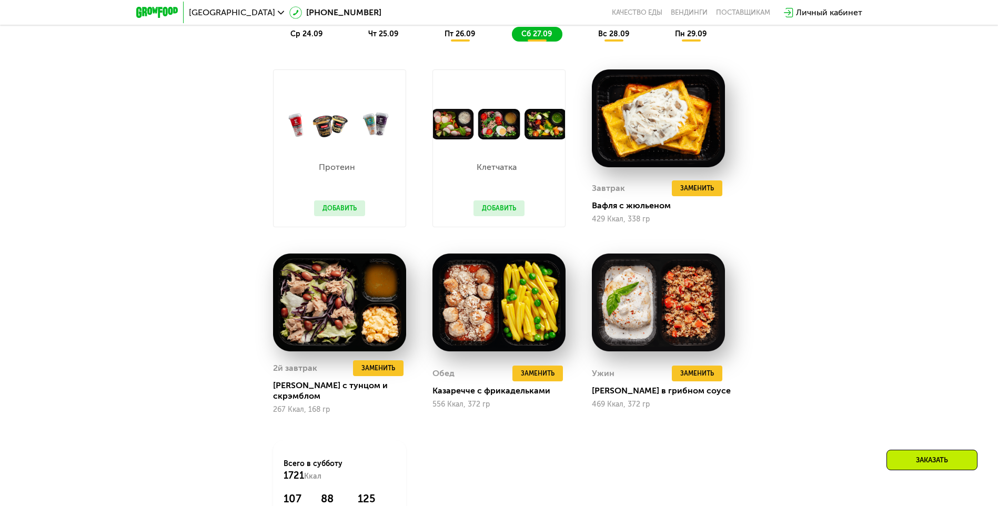
scroll to position [1026, 0]
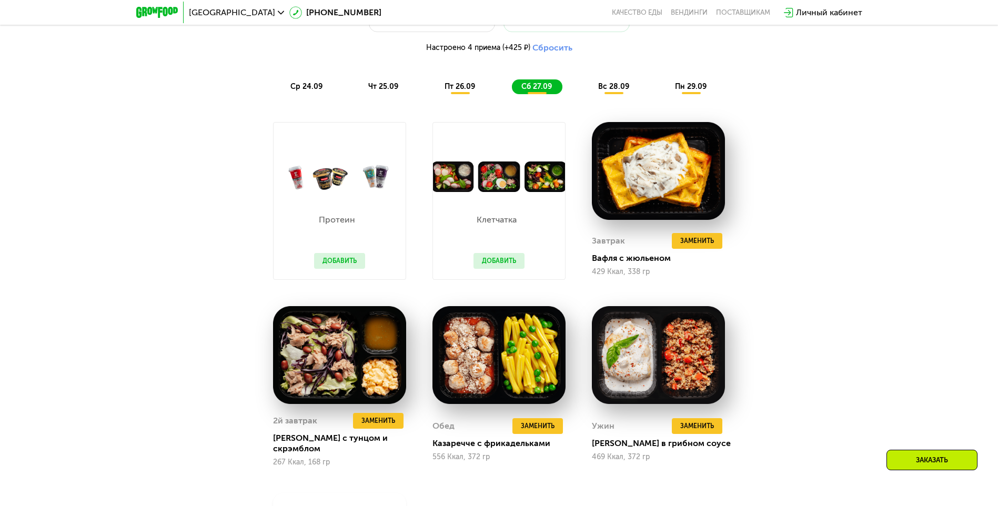
click at [617, 91] on span "вс 28.09" at bounding box center [613, 86] width 31 height 9
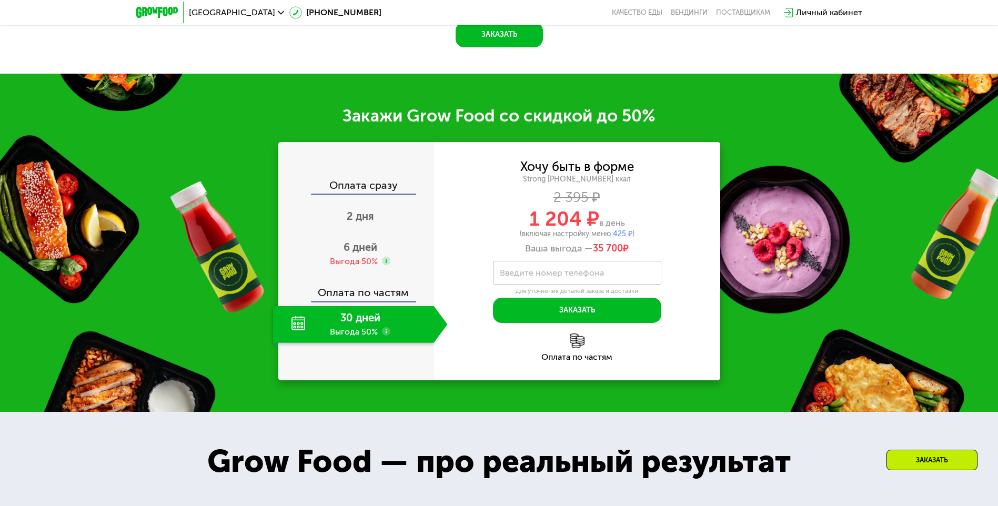
scroll to position [1657, 0]
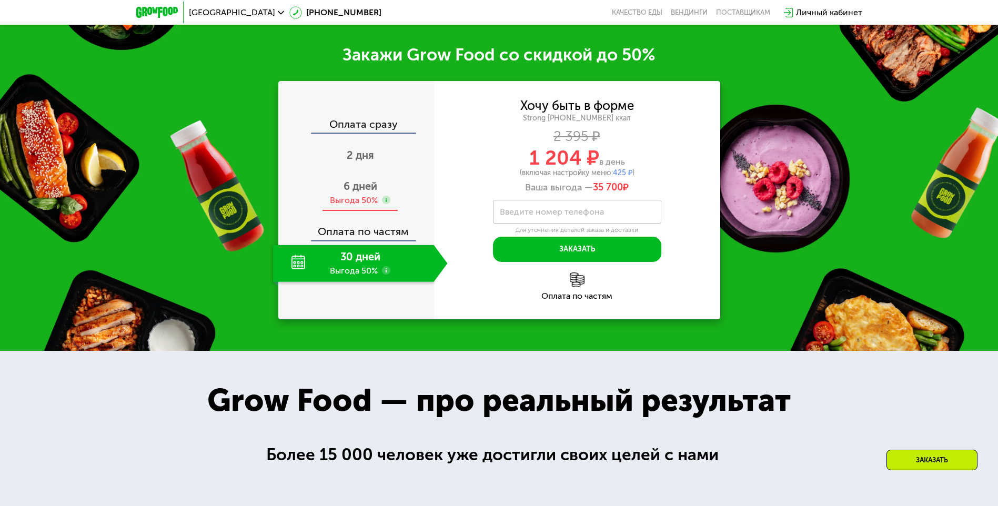
click at [365, 192] on span "6 дней" at bounding box center [360, 186] width 34 height 13
